Goal: Task Accomplishment & Management: Manage account settings

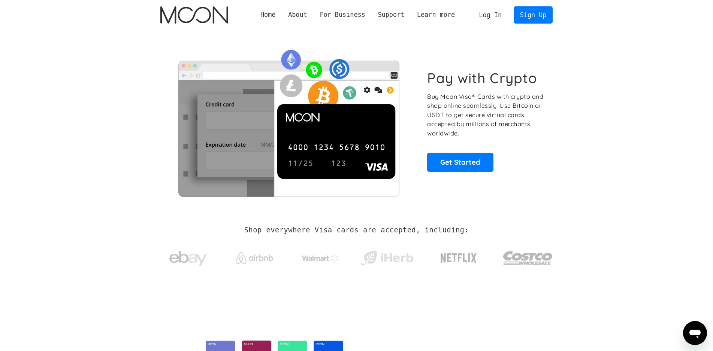
click at [489, 11] on link "Log In" at bounding box center [490, 15] width 35 height 16
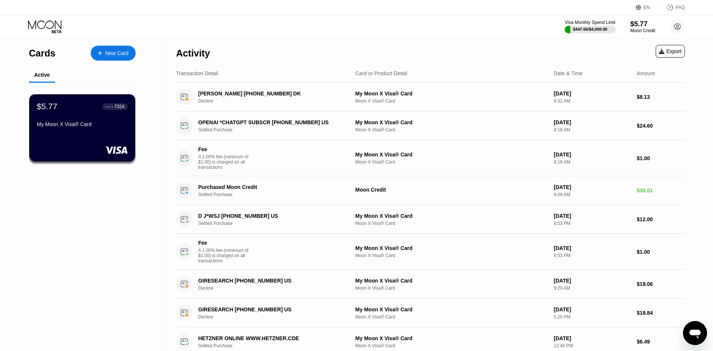
click at [642, 24] on div "$5.77" at bounding box center [642, 24] width 25 height 8
